Goal: Task Accomplishment & Management: Manage account settings

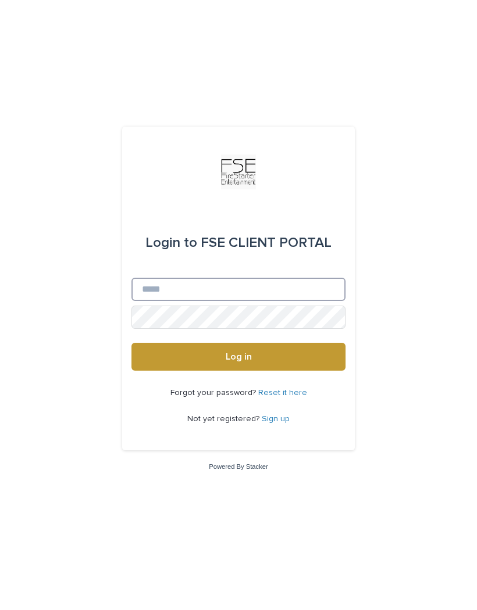
type input "**********"
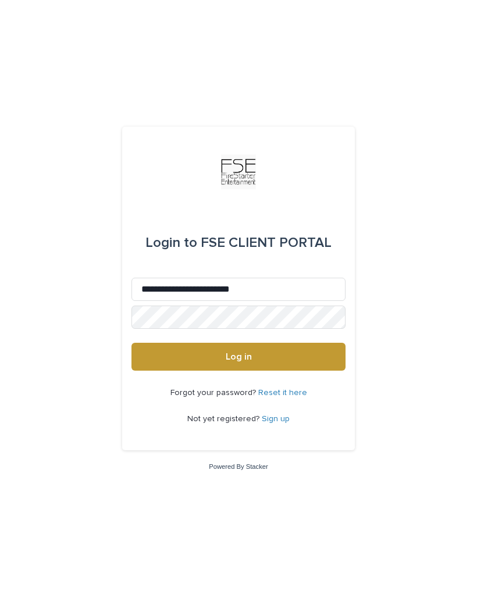
click at [238, 371] on button "Log in" at bounding box center [238, 357] width 214 height 28
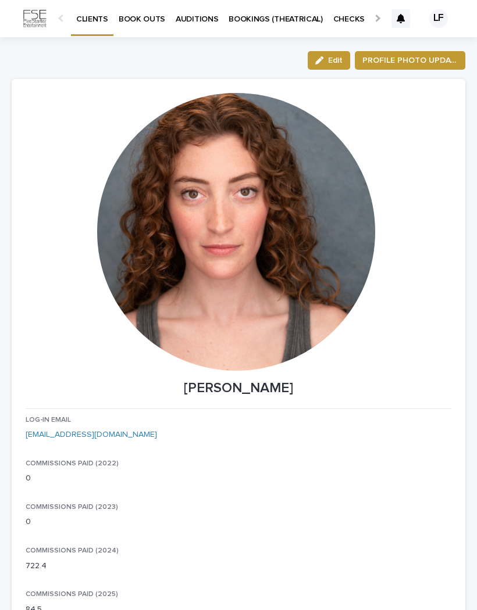
click at [141, 25] on link "BOOK OUTS" at bounding box center [141, 18] width 57 height 36
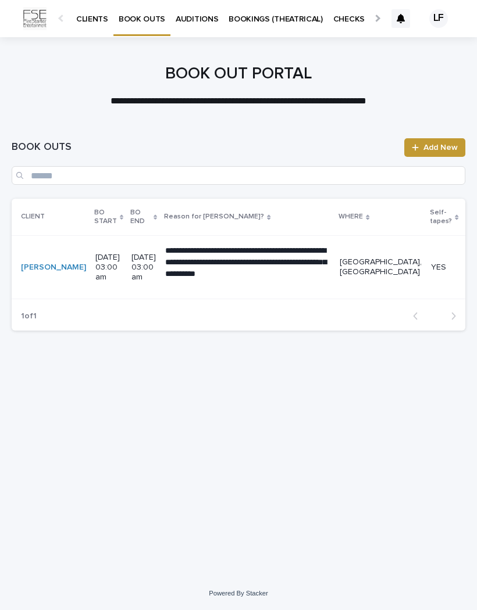
click at [199, 21] on p "AUDITIONS" at bounding box center [197, 12] width 42 height 24
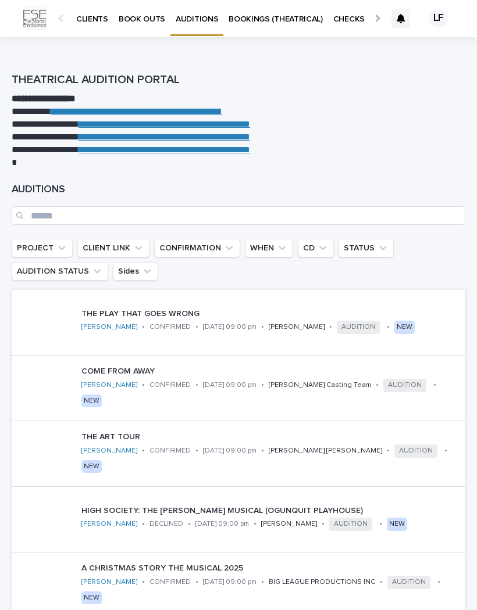
click at [284, 13] on p "BOOKINGS (THEATRICAL)" at bounding box center [275, 12] width 94 height 24
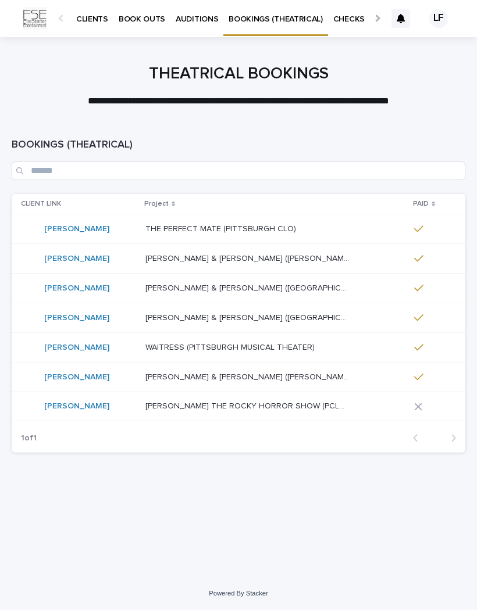
click at [398, 431] on div "1 of 1 Back Next" at bounding box center [238, 438] width 453 height 29
click at [414, 401] on div at bounding box center [430, 406] width 33 height 17
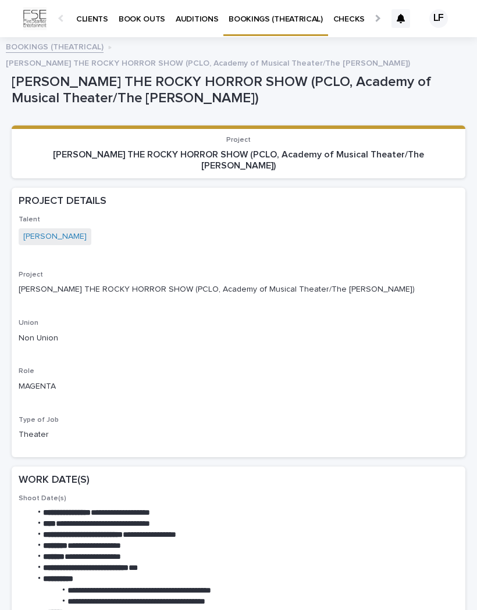
click at [87, 13] on p "CLIENTS" at bounding box center [92, 12] width 32 height 24
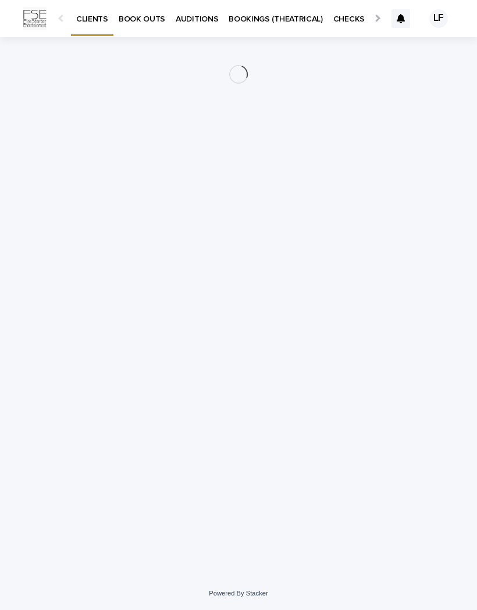
scroll to position [0, -73]
click at [435, 23] on div "LF" at bounding box center [438, 18] width 19 height 19
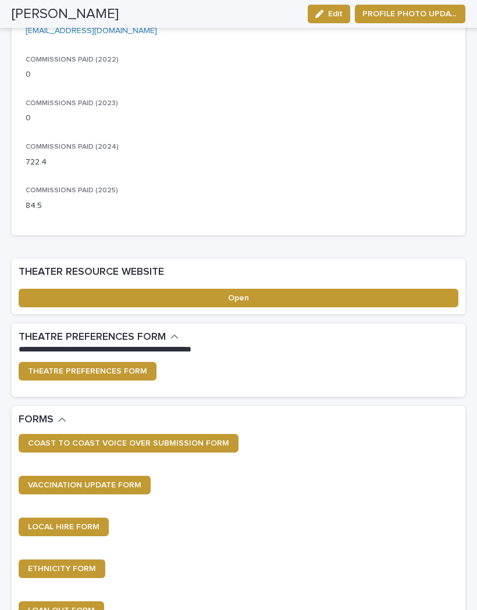
scroll to position [405, 0]
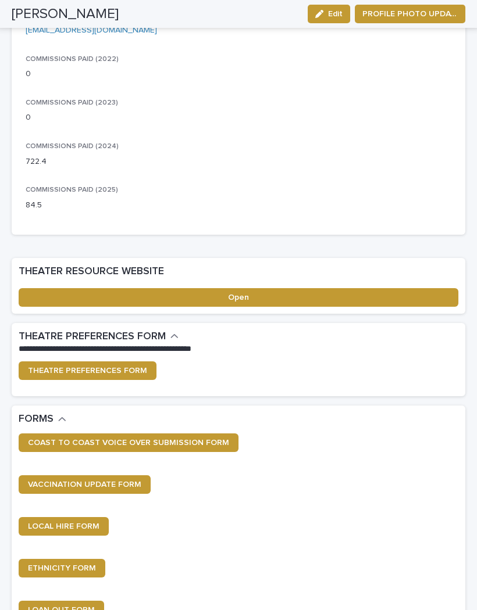
click at [116, 367] on span "THEATRE PREFERENCES FORM" at bounding box center [87, 371] width 119 height 8
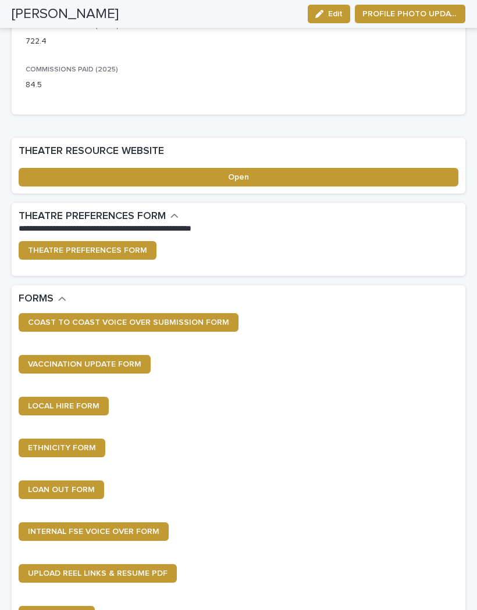
scroll to position [537, 0]
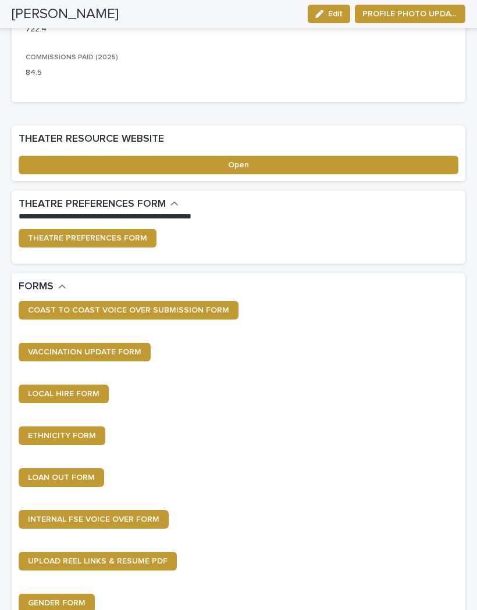
click at [132, 234] on span "THEATRE PREFERENCES FORM" at bounding box center [87, 238] width 119 height 8
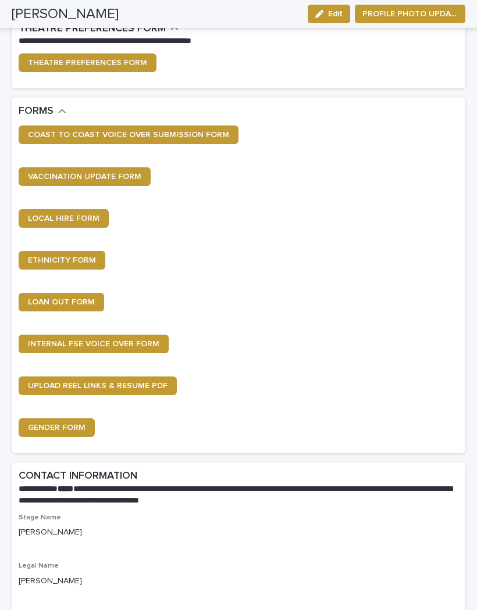
scroll to position [715, 0]
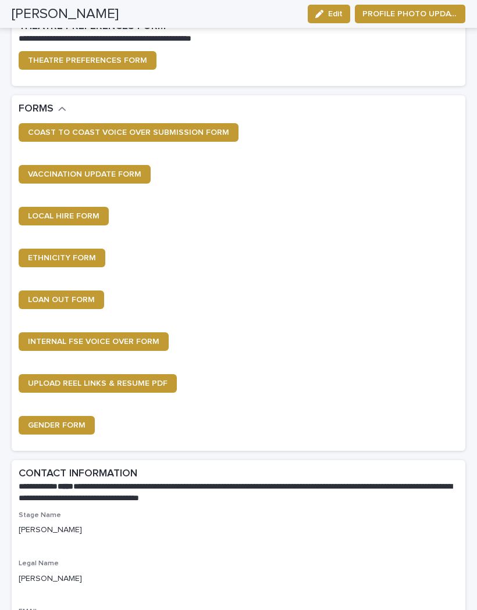
click at [73, 213] on span "LOCAL HIRE FORM" at bounding box center [63, 216] width 71 height 8
click at [80, 254] on span "ETHNICITY FORM" at bounding box center [62, 258] width 68 height 8
click at [74, 291] on link "LOAN OUT FORM" at bounding box center [61, 300] width 85 height 19
click at [138, 339] on span "INTERNAL FSE VOICE OVER FORM" at bounding box center [93, 342] width 131 height 8
click at [74, 421] on span "GENDER FORM" at bounding box center [57, 425] width 58 height 8
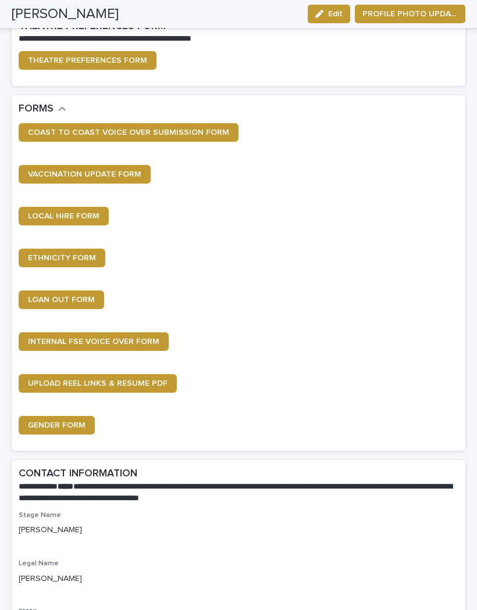
click at [196, 133] on link "COAST TO COAST VOICE OVER SUBMISSION FORM" at bounding box center [129, 132] width 220 height 19
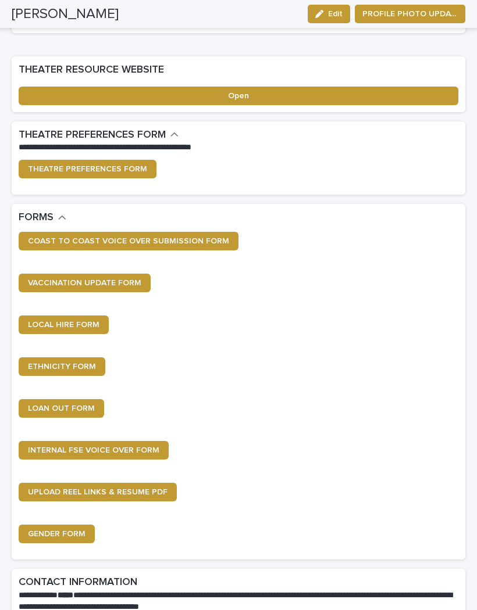
scroll to position [609, 0]
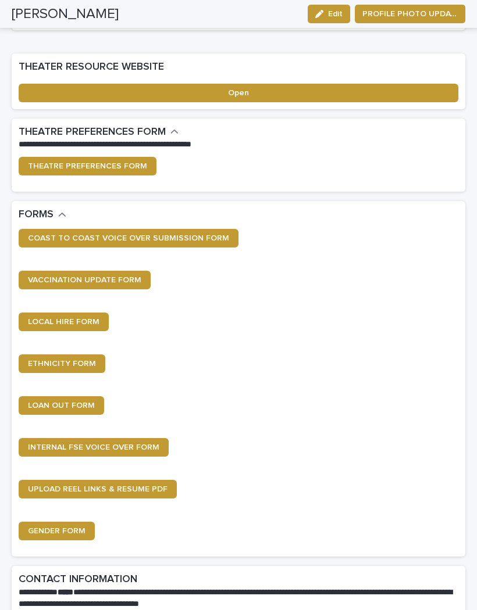
click at [151, 480] on link "UPLOAD REEL LINKS & RESUME PDF" at bounding box center [98, 489] width 158 height 19
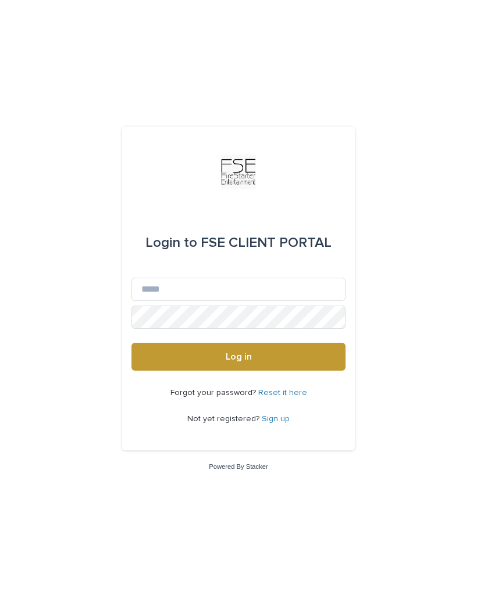
click at [327, 0] on div "Login to FSE CLIENT PORTAL Email Password Log in Forgot your password? Reset it…" at bounding box center [238, 305] width 477 height 610
